Goal: Information Seeking & Learning: Learn about a topic

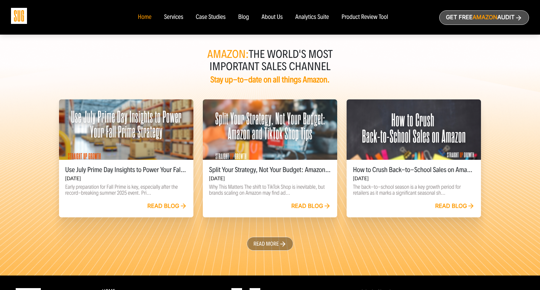
scroll to position [1429, 0]
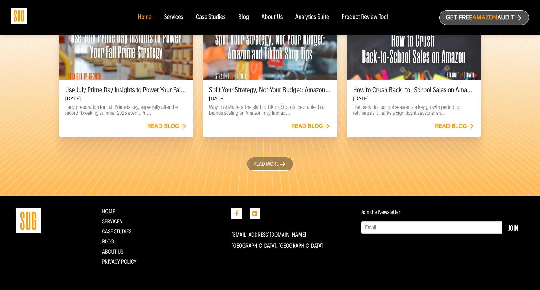
click at [111, 253] on link "About Us" at bounding box center [112, 251] width 21 height 7
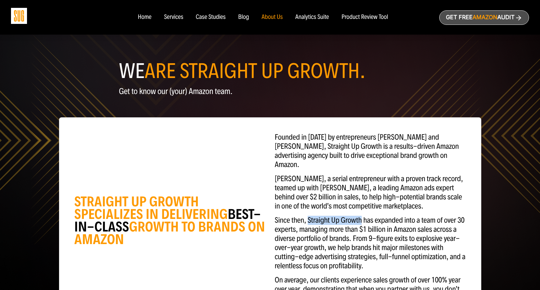
drag, startPoint x: 362, startPoint y: 211, endPoint x: 307, endPoint y: 212, distance: 54.7
click at [307, 215] on p "Since then, Straight Up Growth has expanded into a team of over 30 experts, man…" at bounding box center [370, 242] width 191 height 55
copy p "Straight Up Growth"
click at [141, 14] on div "Home" at bounding box center [145, 17] width 14 height 7
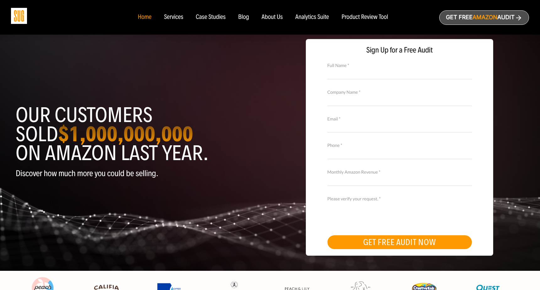
click at [176, 17] on div "Services" at bounding box center [173, 17] width 19 height 7
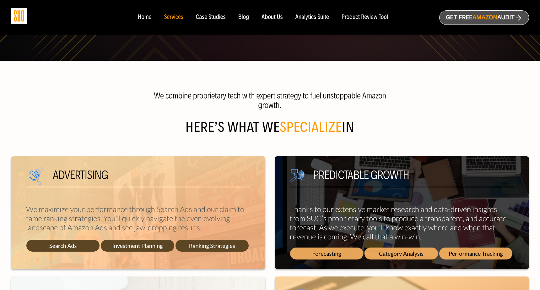
scroll to position [148, 0]
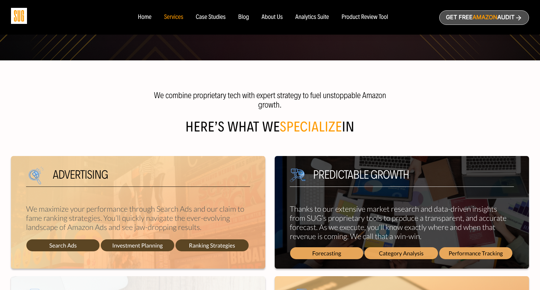
click at [77, 241] on span "Search Ads" at bounding box center [62, 245] width 73 height 12
click at [71, 245] on span "Search Ads" at bounding box center [62, 245] width 73 height 12
click at [84, 171] on h5 "Advertising" at bounding box center [138, 177] width 224 height 18
drag, startPoint x: 127, startPoint y: 246, endPoint x: 201, endPoint y: 255, distance: 74.6
click at [128, 246] on span "Investment Planning" at bounding box center [137, 245] width 73 height 12
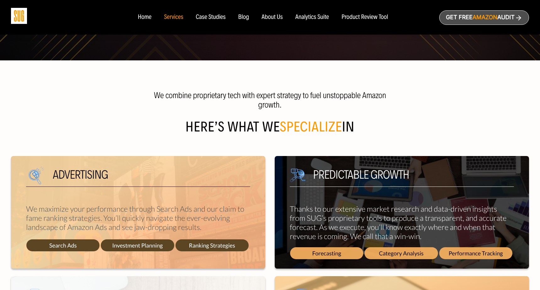
click at [217, 237] on div "Advertising We maximize your performance through Search Ads and our claim to fa…" at bounding box center [138, 212] width 254 height 112
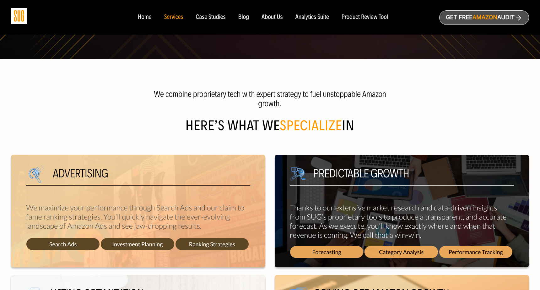
scroll to position [137, 0]
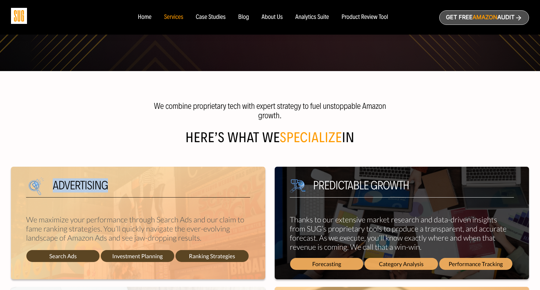
drag, startPoint x: 101, startPoint y: 183, endPoint x: 54, endPoint y: 185, distance: 47.2
click at [54, 185] on h5 "Advertising" at bounding box center [138, 188] width 224 height 18
copy h5 "Advertising"
drag, startPoint x: 79, startPoint y: 256, endPoint x: 54, endPoint y: 255, distance: 25.1
click at [46, 256] on span "Search Ads" at bounding box center [62, 256] width 73 height 12
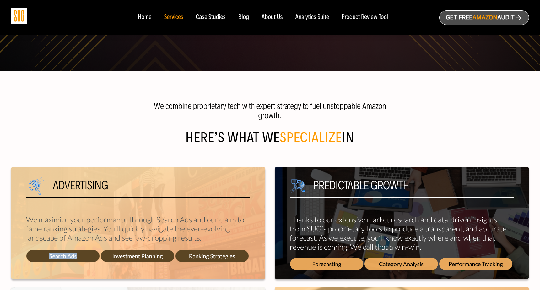
copy span "Search Ads"
drag, startPoint x: 163, startPoint y: 256, endPoint x: 123, endPoint y: 257, distance: 39.6
click at [112, 258] on span "Investment Planning" at bounding box center [137, 256] width 73 height 12
copy span "Investment Planning"
drag, startPoint x: 236, startPoint y: 256, endPoint x: 187, endPoint y: 257, distance: 48.4
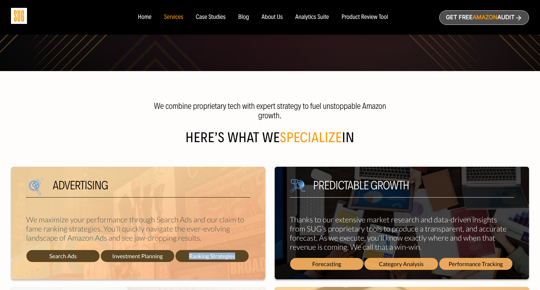
click at [187, 257] on span "Ranking Strategies" at bounding box center [212, 256] width 73 height 12
copy span "Ranking Strategies"
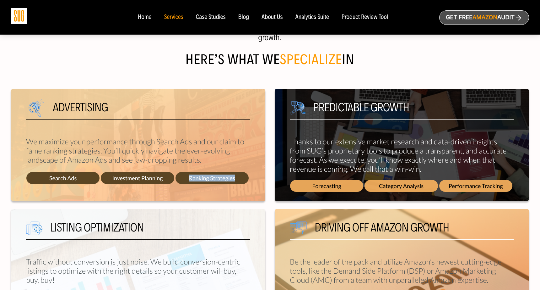
scroll to position [227, 0]
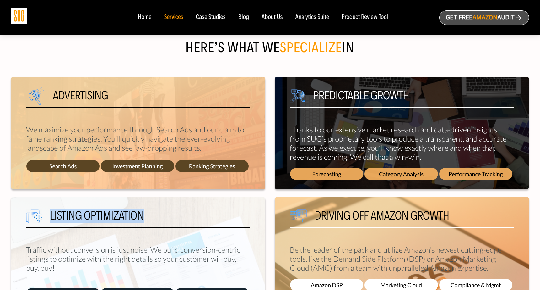
drag, startPoint x: 145, startPoint y: 214, endPoint x: 43, endPoint y: 217, distance: 101.8
click at [43, 217] on h5 "Listing Optimization" at bounding box center [138, 218] width 224 height 18
copy h5 "Listing Optimization"
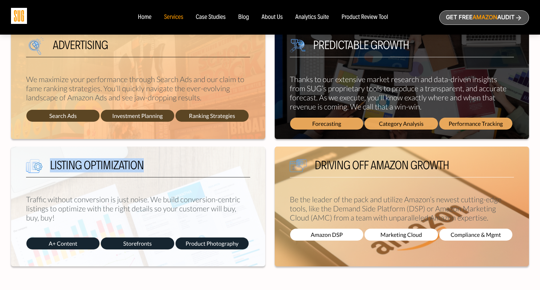
scroll to position [289, 0]
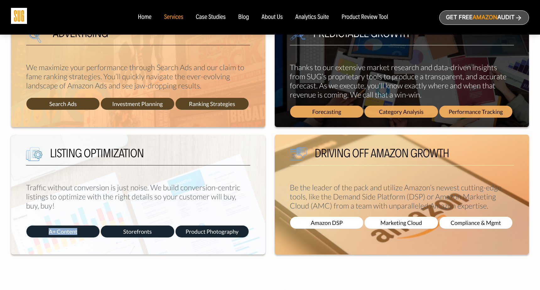
drag, startPoint x: 83, startPoint y: 234, endPoint x: 43, endPoint y: 231, distance: 40.3
click at [43, 231] on span "A+ Content" at bounding box center [62, 231] width 73 height 12
copy span "A+ Content"
drag, startPoint x: 153, startPoint y: 233, endPoint x: 122, endPoint y: 233, distance: 30.8
click at [122, 233] on span "Storefronts" at bounding box center [137, 231] width 73 height 12
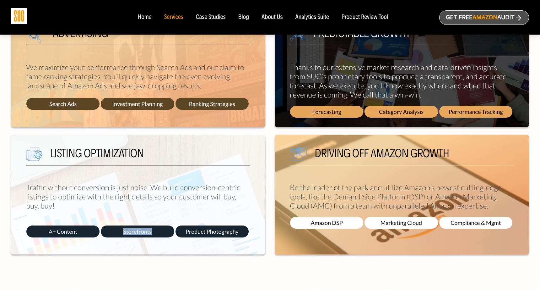
copy span "Storefronts"
drag, startPoint x: 169, startPoint y: 233, endPoint x: 163, endPoint y: 233, distance: 6.3
click at [163, 233] on div "A+ Content Storefronts Product Photography" at bounding box center [138, 232] width 224 height 14
copy div "Product Photography"
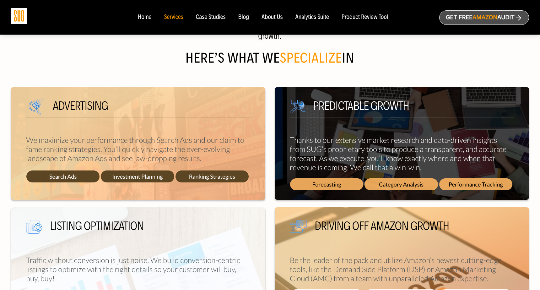
scroll to position [217, 0]
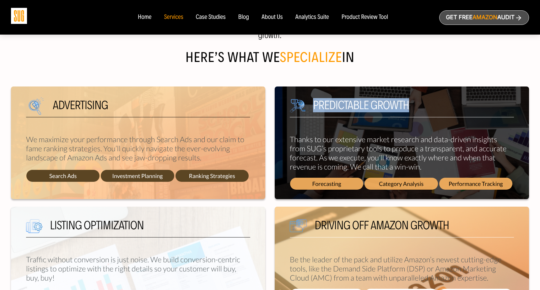
drag, startPoint x: 411, startPoint y: 104, endPoint x: 275, endPoint y: 103, distance: 136.0
click at [275, 103] on div "Predictable growth Thanks to our extensive market research and data-driven insi…" at bounding box center [402, 142] width 254 height 112
copy h5 "Predictable growth"
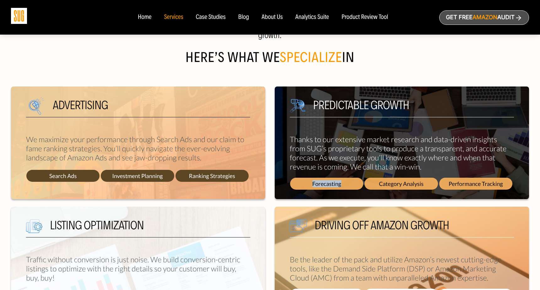
drag, startPoint x: 343, startPoint y: 182, endPoint x: 287, endPoint y: 181, distance: 56.2
click at [287, 182] on div "Predictable growth Thanks to our extensive market research and data-driven insi…" at bounding box center [402, 142] width 254 height 112
copy span "Forecasting"
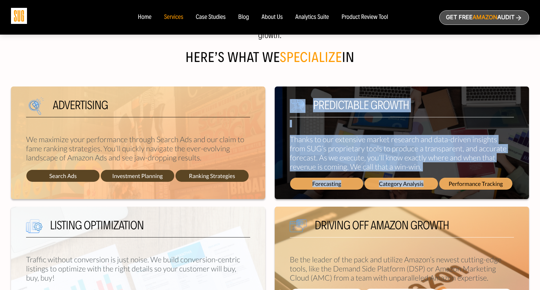
drag, startPoint x: 426, startPoint y: 184, endPoint x: 248, endPoint y: 175, distance: 178.3
click at [248, 175] on div "Advertising We maximize your performance through Search Ads and our claim to fa…" at bounding box center [270, 142] width 528 height 112
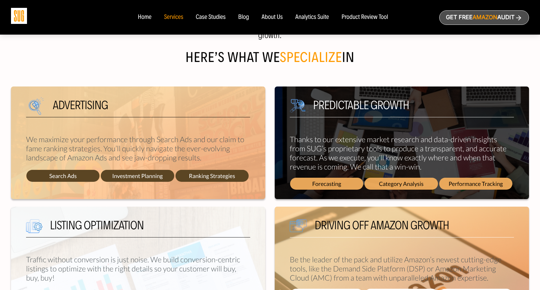
click at [447, 127] on div "Predictable growth Thanks to our extensive market research and data-driven insi…" at bounding box center [402, 142] width 254 height 112
drag, startPoint x: 425, startPoint y: 185, endPoint x: 379, endPoint y: 185, distance: 46.2
click at [379, 185] on span "Category Analysis" at bounding box center [401, 183] width 73 height 12
drag, startPoint x: 502, startPoint y: 184, endPoint x: 441, endPoint y: 184, distance: 61.5
click at [440, 184] on span "Performance Tracking" at bounding box center [475, 183] width 73 height 12
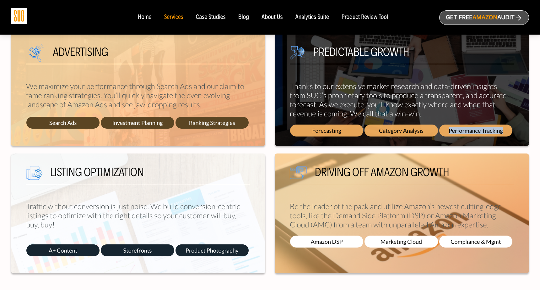
scroll to position [330, 0]
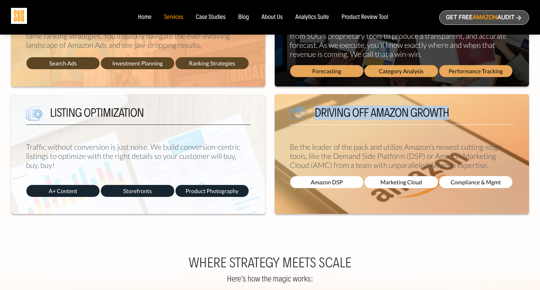
drag, startPoint x: 436, startPoint y: 116, endPoint x: 331, endPoint y: 113, distance: 104.9
click at [316, 115] on h5 "Driving off Amazon growth" at bounding box center [402, 115] width 224 height 18
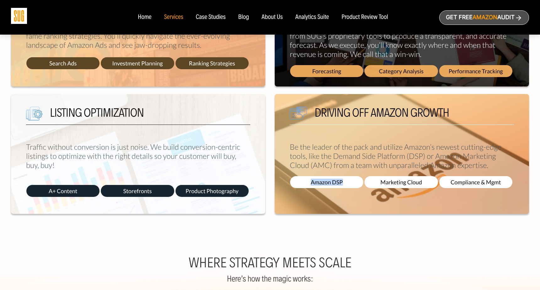
drag, startPoint x: 345, startPoint y: 182, endPoint x: 299, endPoint y: 181, distance: 46.5
click at [299, 181] on span "Amazon DSP" at bounding box center [326, 182] width 73 height 12
drag, startPoint x: 423, startPoint y: 183, endPoint x: 358, endPoint y: 182, distance: 65.0
click at [358, 183] on div "Amazon DSP Marketing Cloud Compliance & Mgmt" at bounding box center [402, 183] width 224 height 14
drag, startPoint x: 500, startPoint y: 181, endPoint x: 448, endPoint y: 181, distance: 51.2
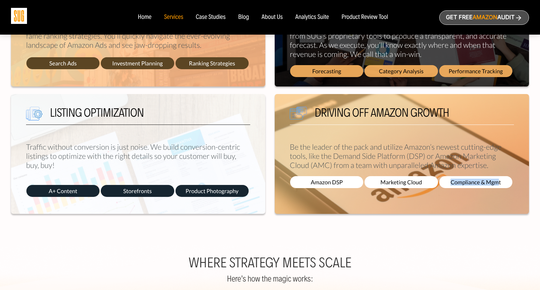
click at [436, 182] on div "Amazon DSP Marketing Cloud Compliance & Mgmt" at bounding box center [402, 183] width 224 height 14
drag, startPoint x: 505, startPoint y: 181, endPoint x: 438, endPoint y: 177, distance: 67.0
click at [438, 177] on div "Amazon DSP Marketing Cloud Compliance & Mgmt" at bounding box center [402, 183] width 224 height 14
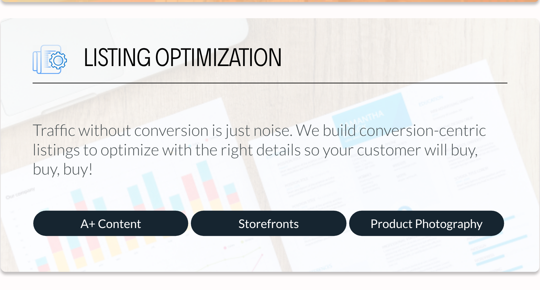
click at [100, 203] on div "Listing Optimization Traffic without conversion is just noise. We build convers…" at bounding box center [138, 154] width 254 height 120
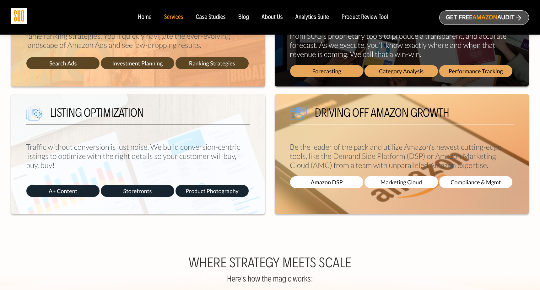
scroll to position [0, 0]
